Goal: Task Accomplishment & Management: Manage account settings

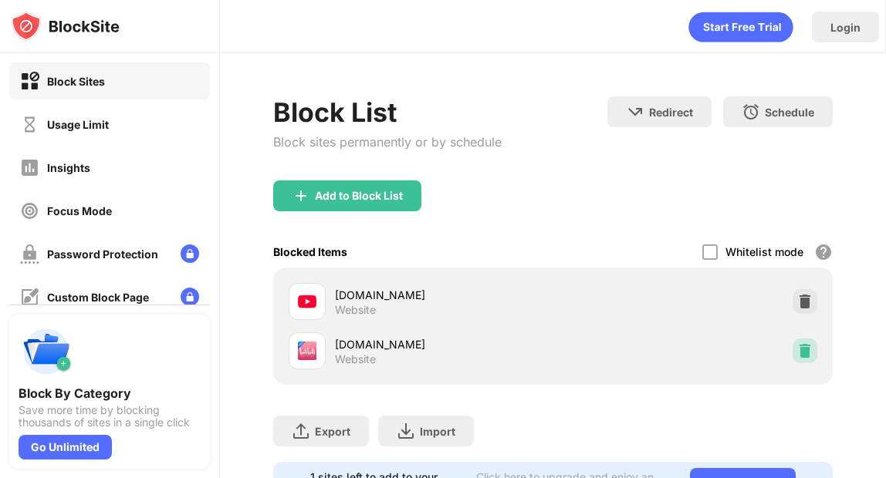
click at [804, 355] on img at bounding box center [804, 350] width 15 height 15
